Goal: Transaction & Acquisition: Purchase product/service

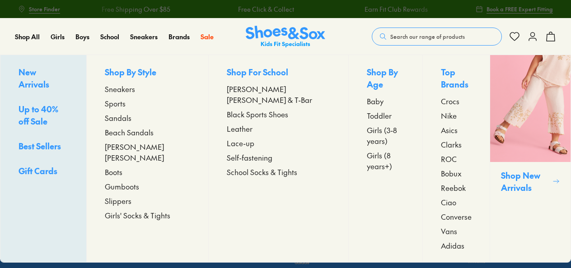
click at [142, 150] on span "[PERSON_NAME] [PERSON_NAME]" at bounding box center [147, 152] width 85 height 22
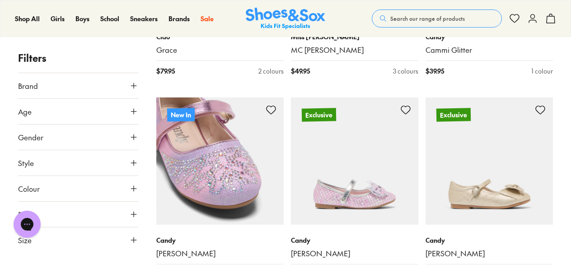
scroll to position [316, 0]
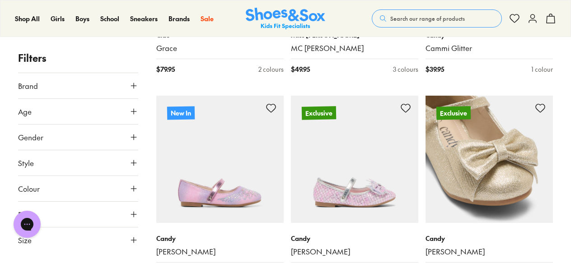
click at [460, 157] on img at bounding box center [488, 159] width 127 height 127
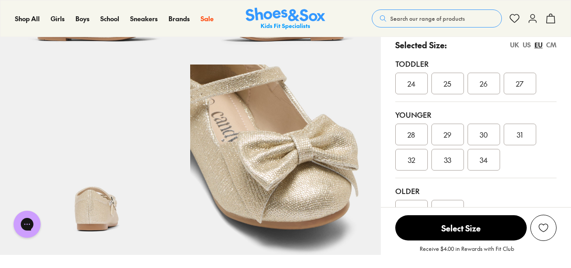
select select "*"
click at [525, 46] on div "US" at bounding box center [526, 44] width 8 height 9
click at [512, 46] on div "UK" at bounding box center [514, 44] width 9 height 9
click at [540, 45] on div "EU" at bounding box center [538, 44] width 8 height 9
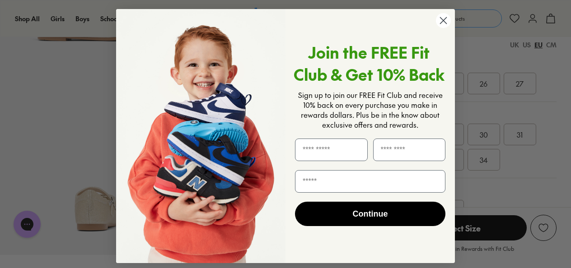
click at [443, 18] on circle "Close dialog" at bounding box center [443, 20] width 15 height 15
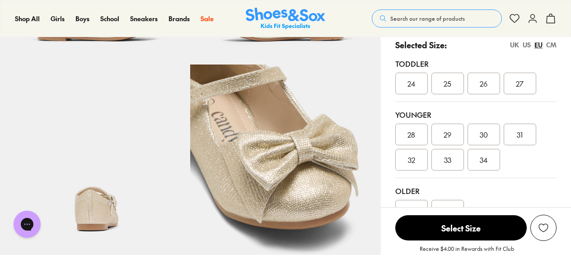
click at [527, 47] on div "US" at bounding box center [526, 44] width 8 height 9
click at [515, 41] on div "UK" at bounding box center [514, 44] width 9 height 9
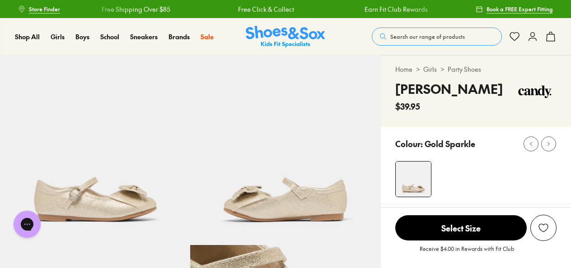
scroll to position [90, 0]
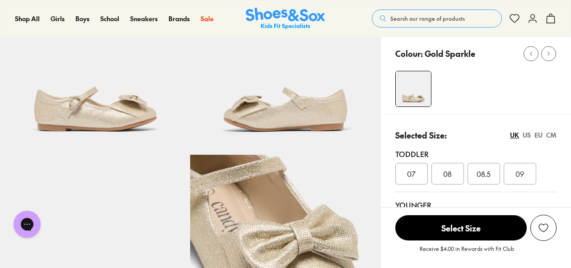
click at [538, 136] on div "EU" at bounding box center [538, 134] width 8 height 9
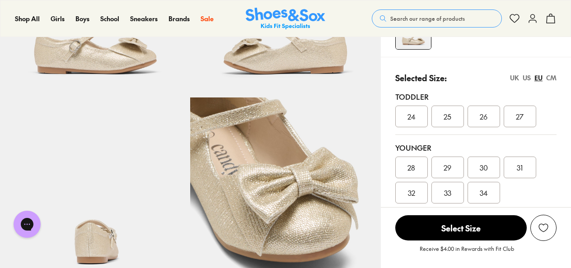
scroll to position [181, 0]
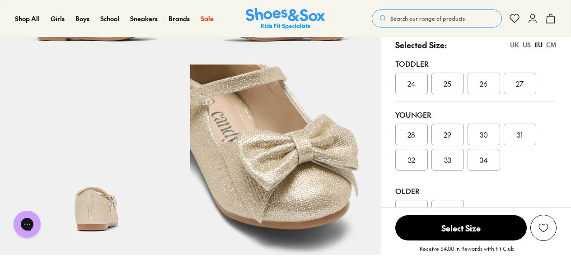
click at [478, 136] on div "30" at bounding box center [483, 135] width 32 height 22
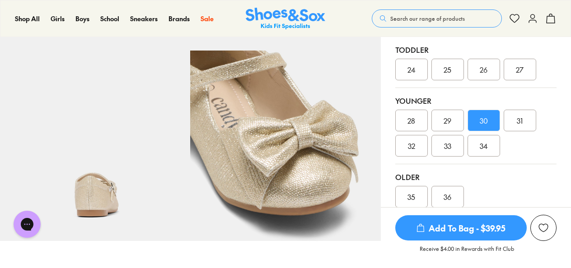
scroll to position [181, 0]
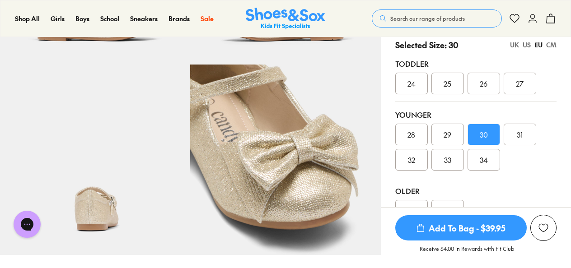
click at [515, 46] on div "UK" at bounding box center [514, 44] width 9 height 9
click at [530, 47] on div "US" at bounding box center [526, 44] width 8 height 9
click at [538, 45] on div "EU" at bounding box center [538, 44] width 8 height 9
click at [515, 44] on div "UK" at bounding box center [514, 44] width 9 height 9
click at [448, 140] on div "011" at bounding box center [447, 135] width 32 height 22
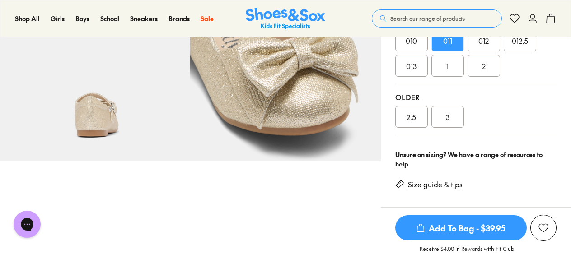
scroll to position [226, 0]
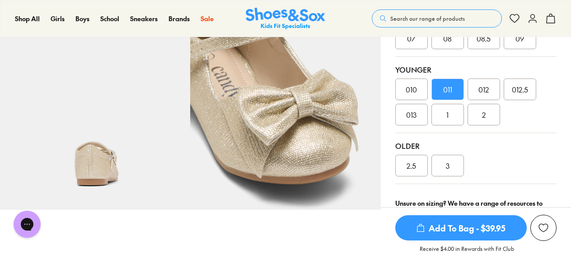
click at [486, 90] on span "012" at bounding box center [483, 89] width 10 height 11
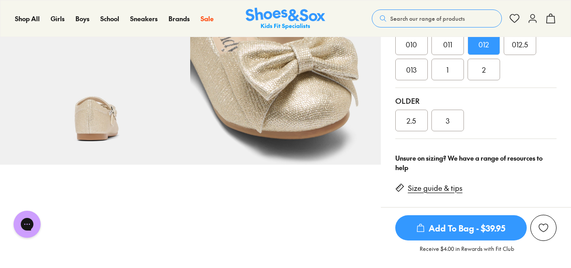
scroll to position [181, 0]
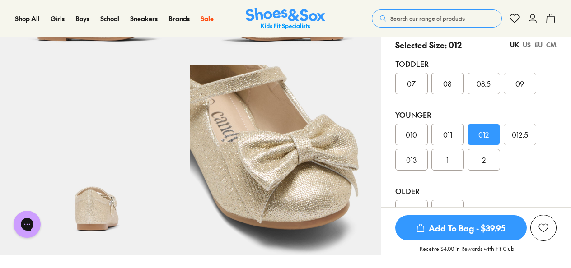
click at [412, 138] on span "010" at bounding box center [410, 134] width 11 height 11
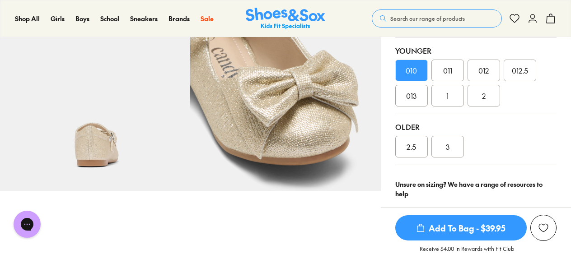
scroll to position [181, 0]
